Goal: Transaction & Acquisition: Download file/media

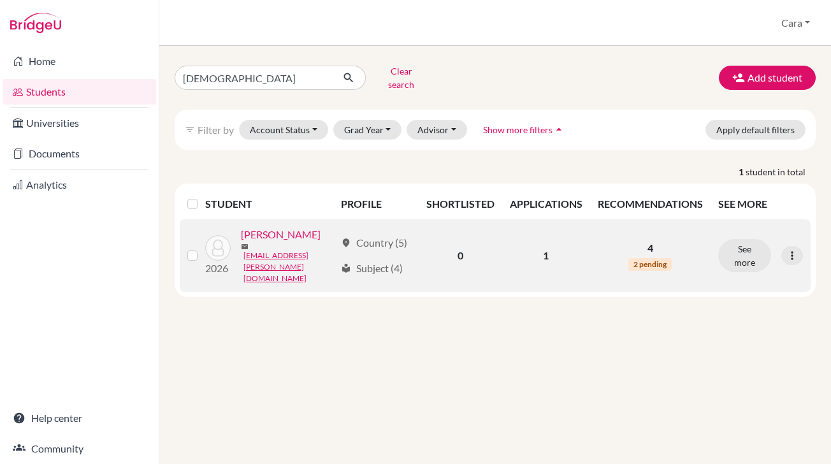
click at [262, 230] on link "[PERSON_NAME]" at bounding box center [281, 234] width 80 height 15
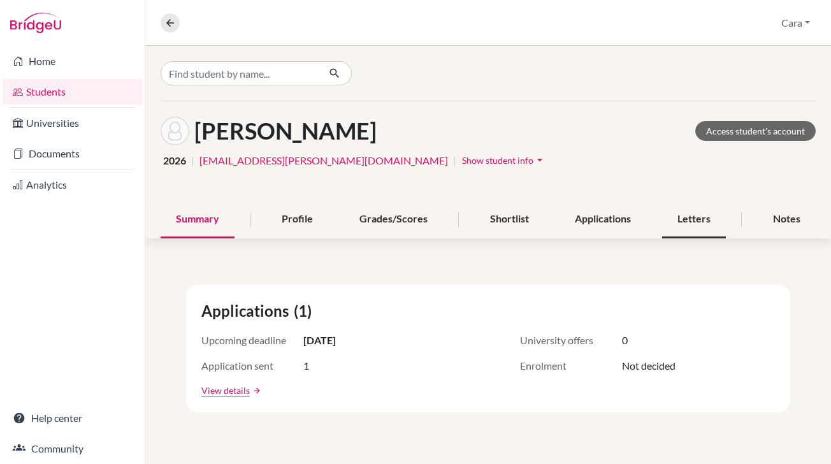
click at [693, 208] on div "Letters" at bounding box center [694, 220] width 64 height 38
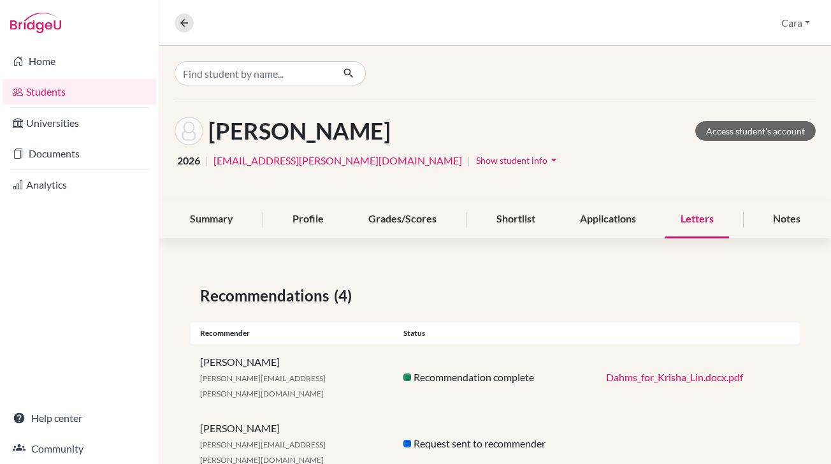
scroll to position [115, 0]
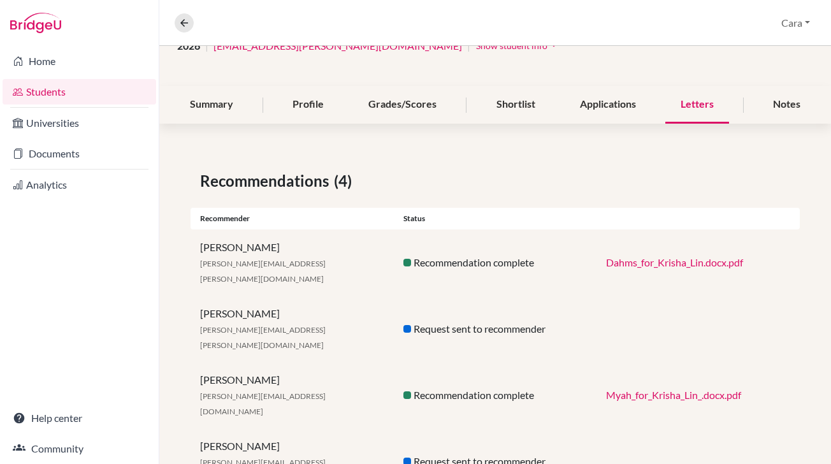
click at [665, 256] on link "Dahms_for_Krisha_Lin.docx.pdf" at bounding box center [674, 262] width 137 height 12
click at [633, 389] on link "Myah_for_Krisha_Lin_.docx.pdf" at bounding box center [673, 395] width 135 height 12
